Goal: Navigation & Orientation: Find specific page/section

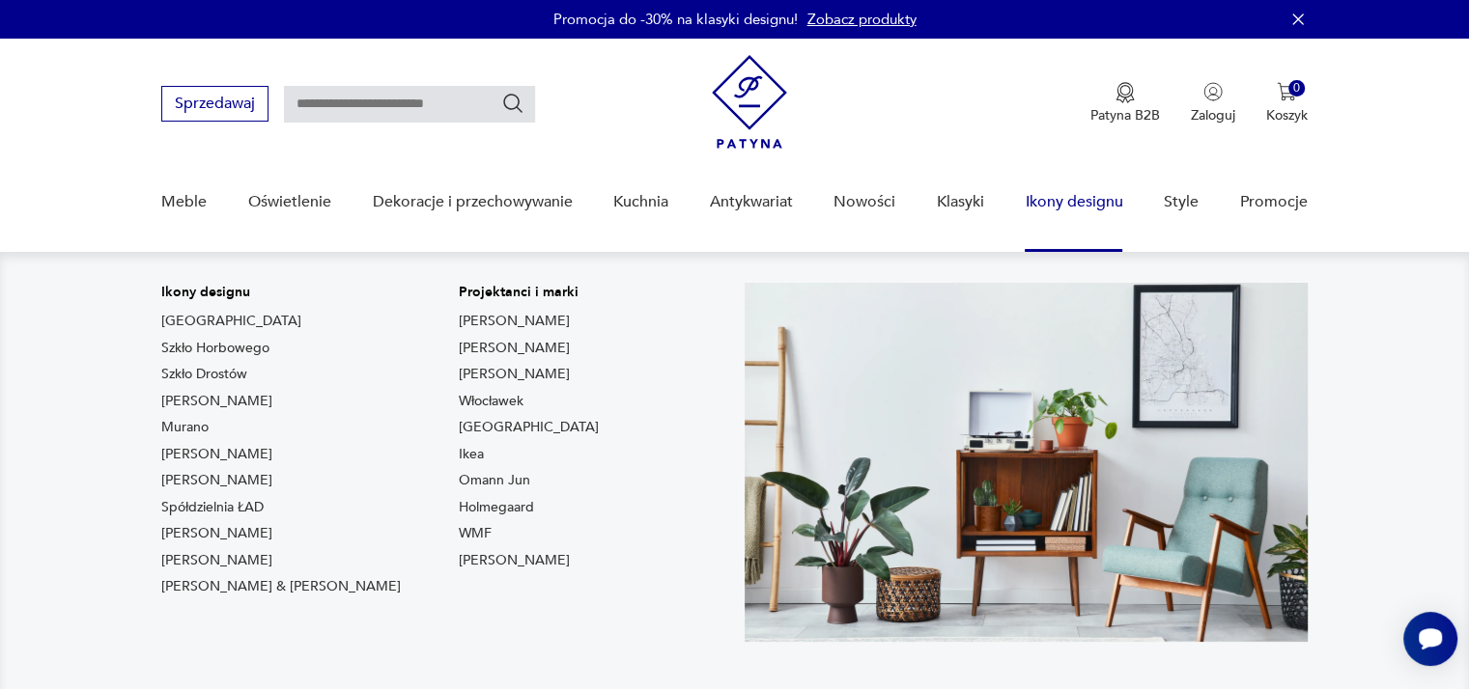
click at [1064, 191] on link "Ikony designu" at bounding box center [1073, 202] width 98 height 74
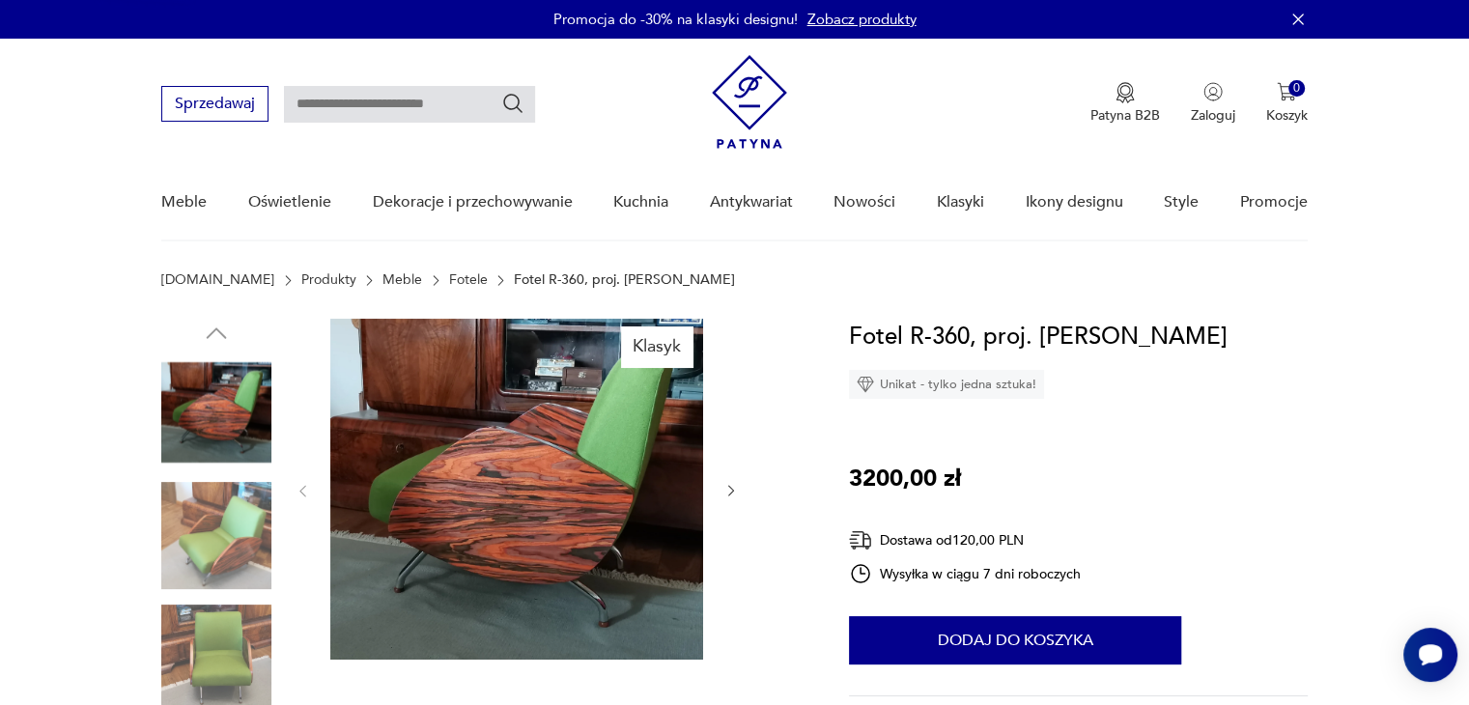
scroll to position [3, 0]
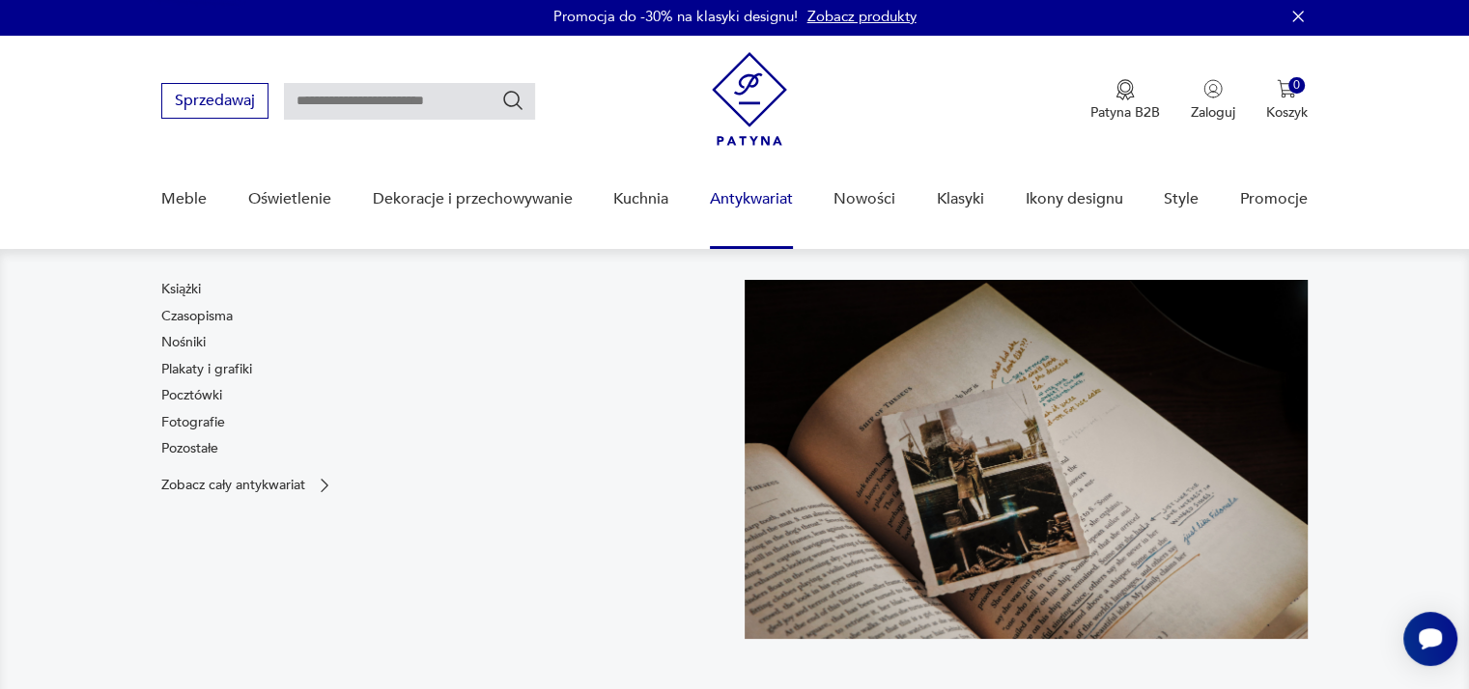
click at [717, 205] on link "Antykwariat" at bounding box center [751, 199] width 83 height 74
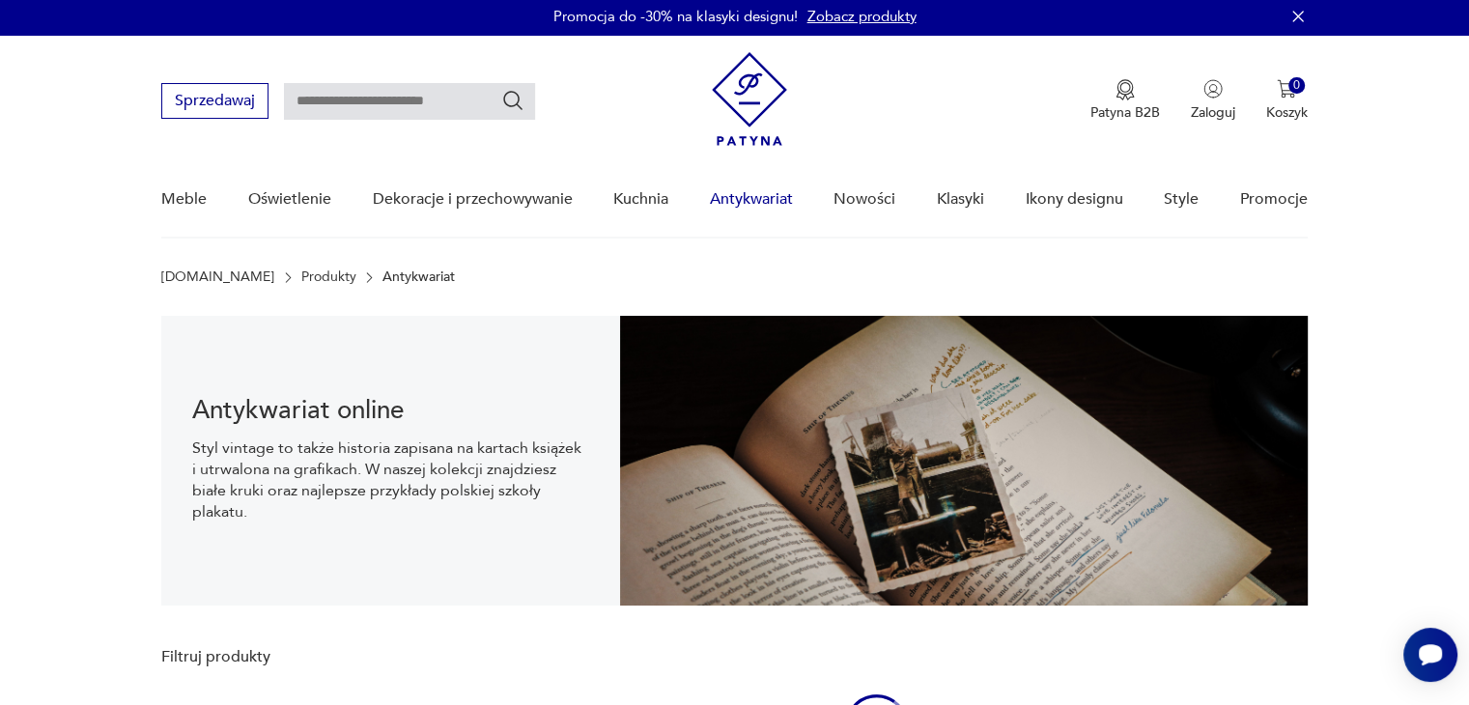
scroll to position [28, 0]
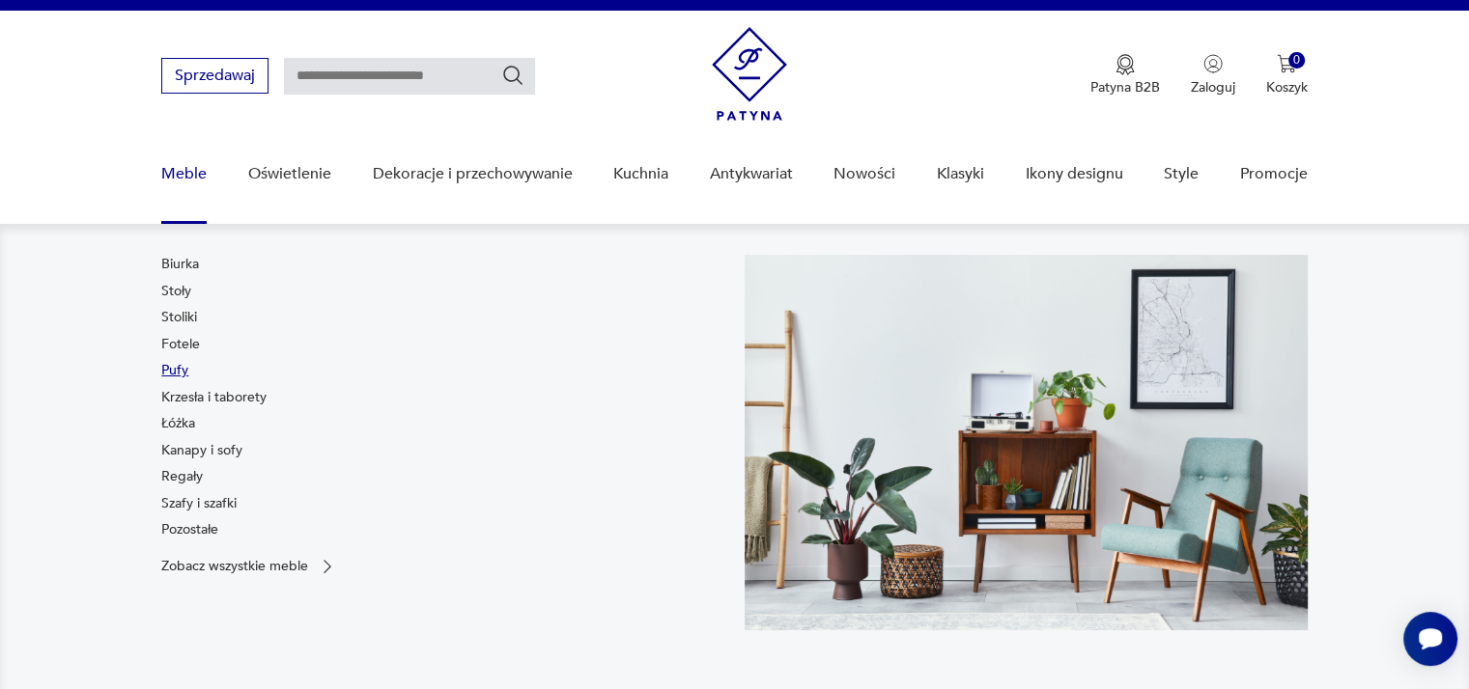
click at [175, 368] on link "Pufy" at bounding box center [174, 370] width 27 height 19
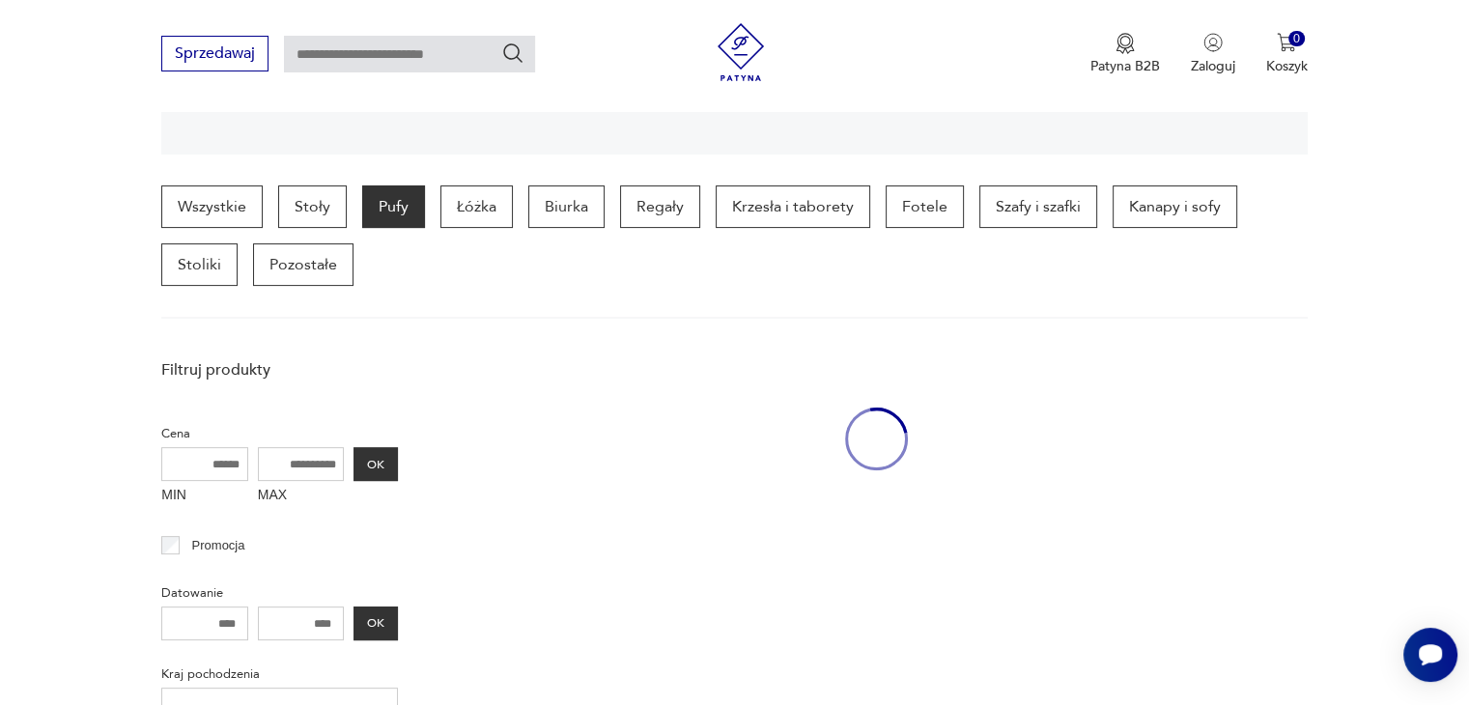
scroll to position [455, 0]
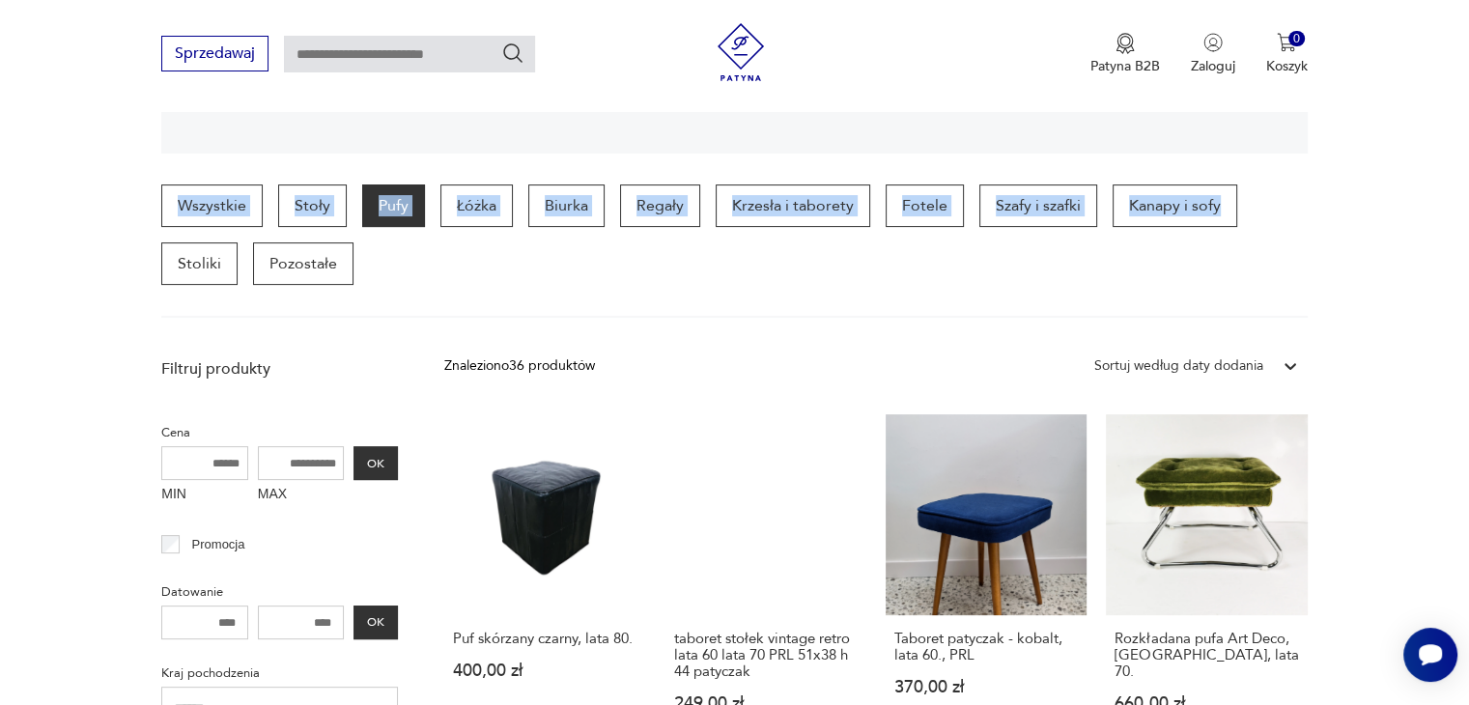
drag, startPoint x: 1457, startPoint y: 107, endPoint x: 1479, endPoint y: 188, distance: 84.1
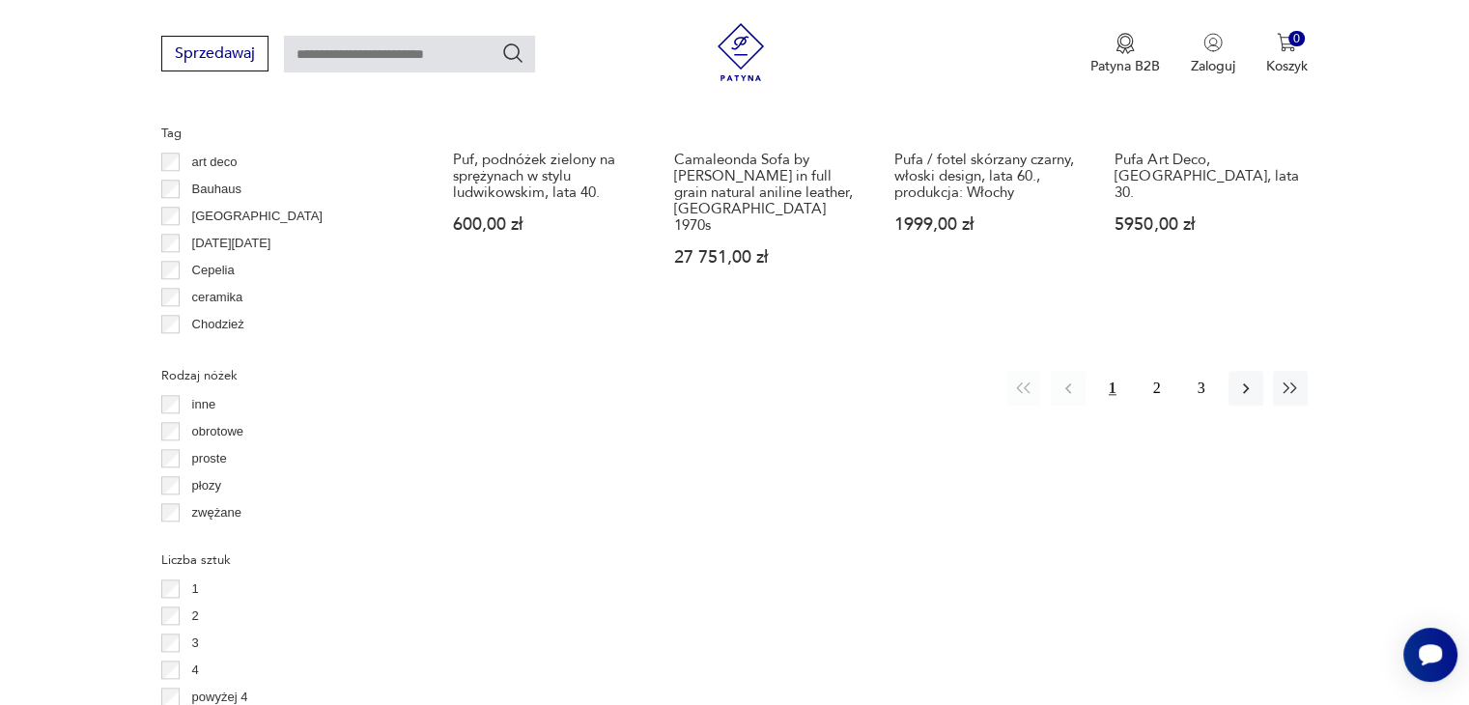
scroll to position [2075, 0]
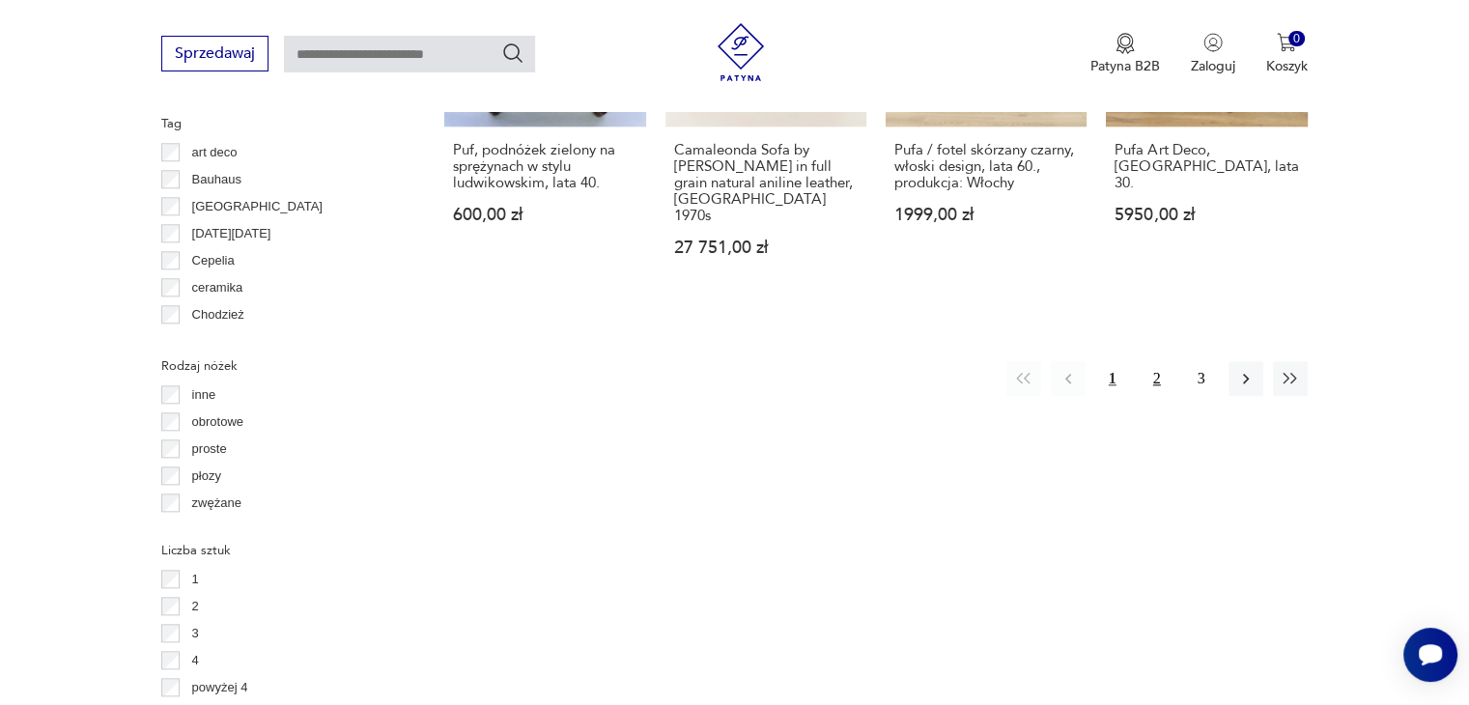
click at [1162, 361] on button "2" at bounding box center [1156, 378] width 35 height 35
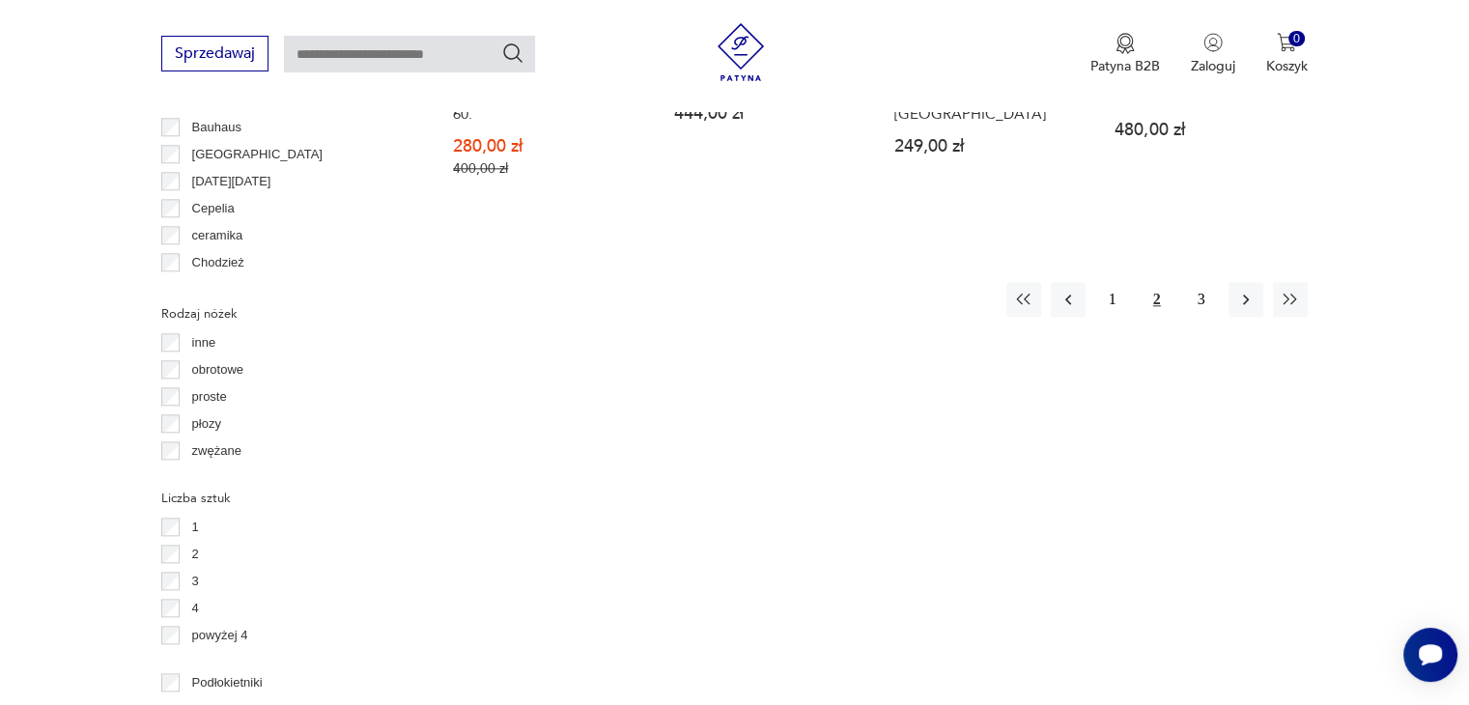
scroll to position [2202, 0]
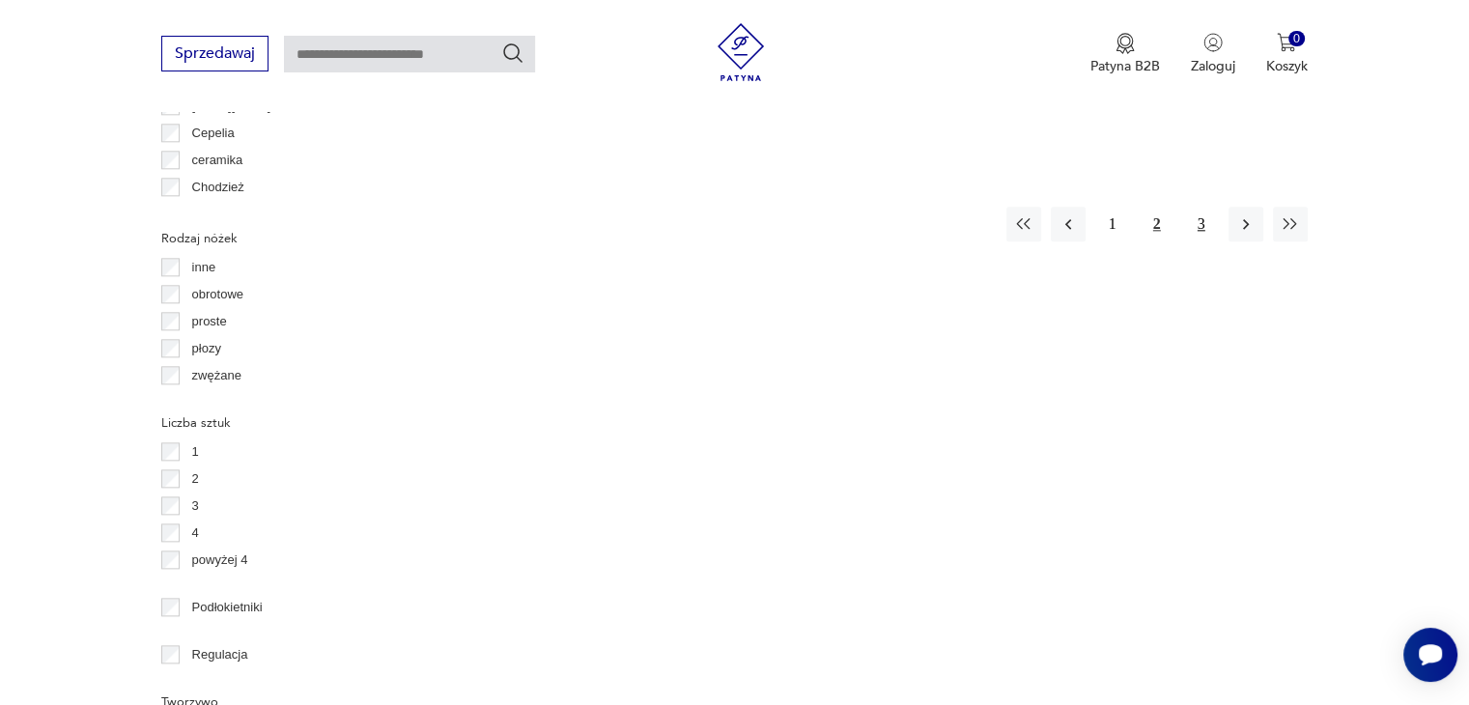
click at [1197, 207] on button "3" at bounding box center [1201, 224] width 35 height 35
